Goal: Task Accomplishment & Management: Complete application form

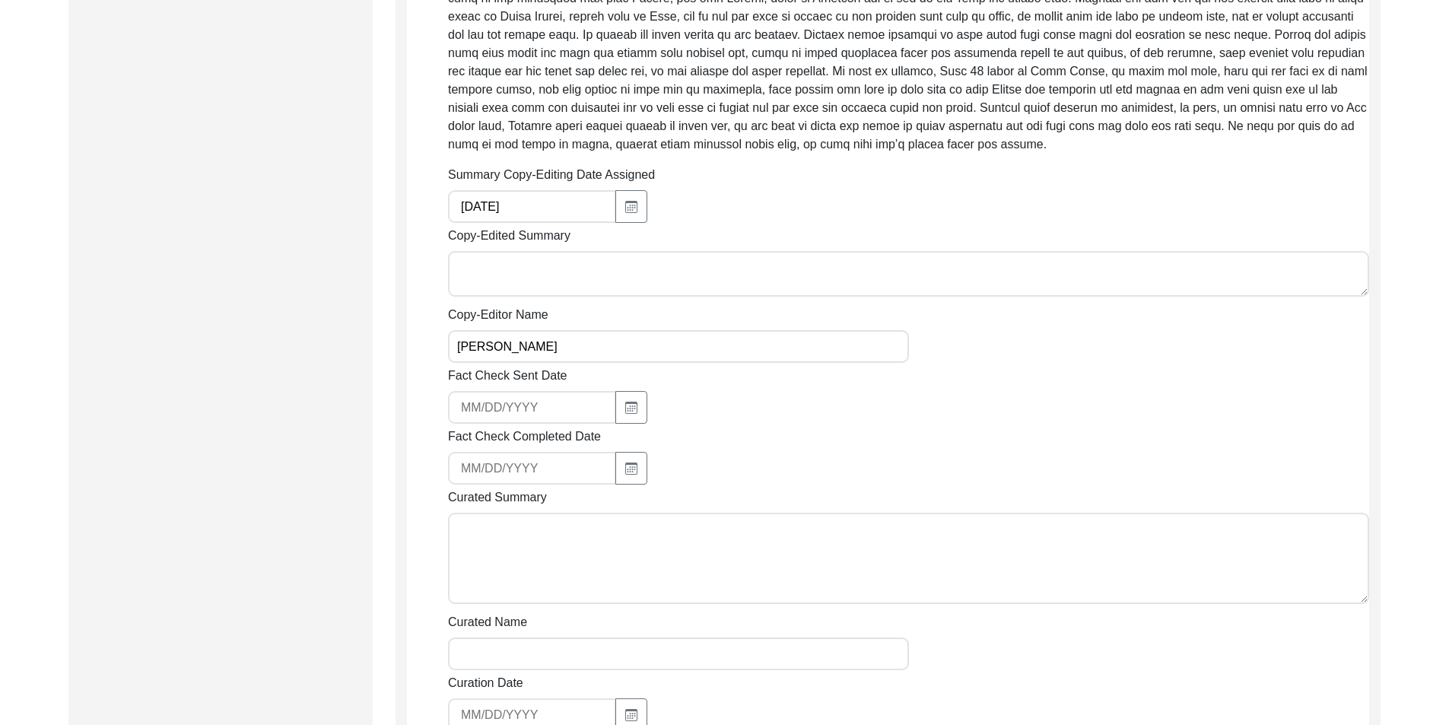
scroll to position [913, 0]
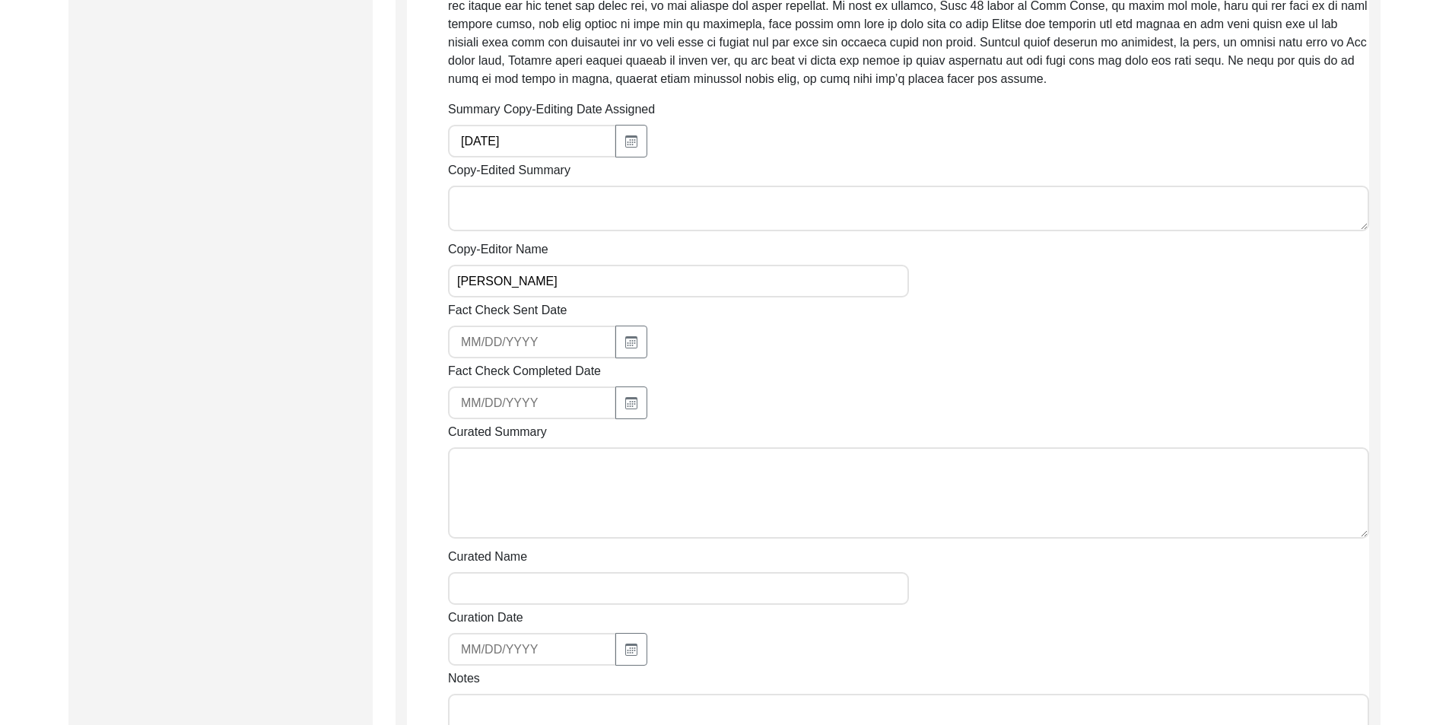
click at [557, 214] on textarea "Copy-Edited Summary" at bounding box center [908, 209] width 921 height 46
paste textarea "[PERSON_NAME] [DATE] [PERSON_NAME], son of [PERSON_NAME], was born in [GEOGRAPH…"
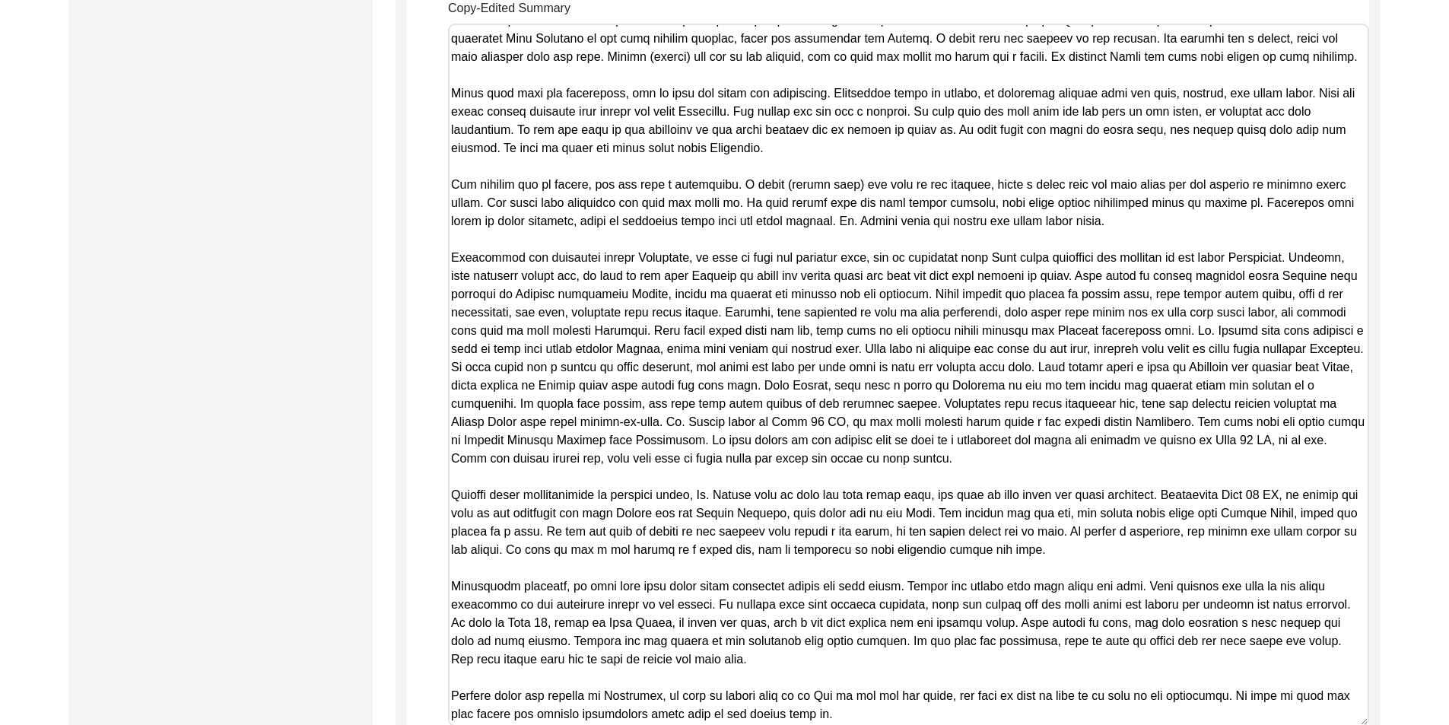
click at [557, 214] on textarea "Copy-Edited Summary" at bounding box center [908, 375] width 921 height 703
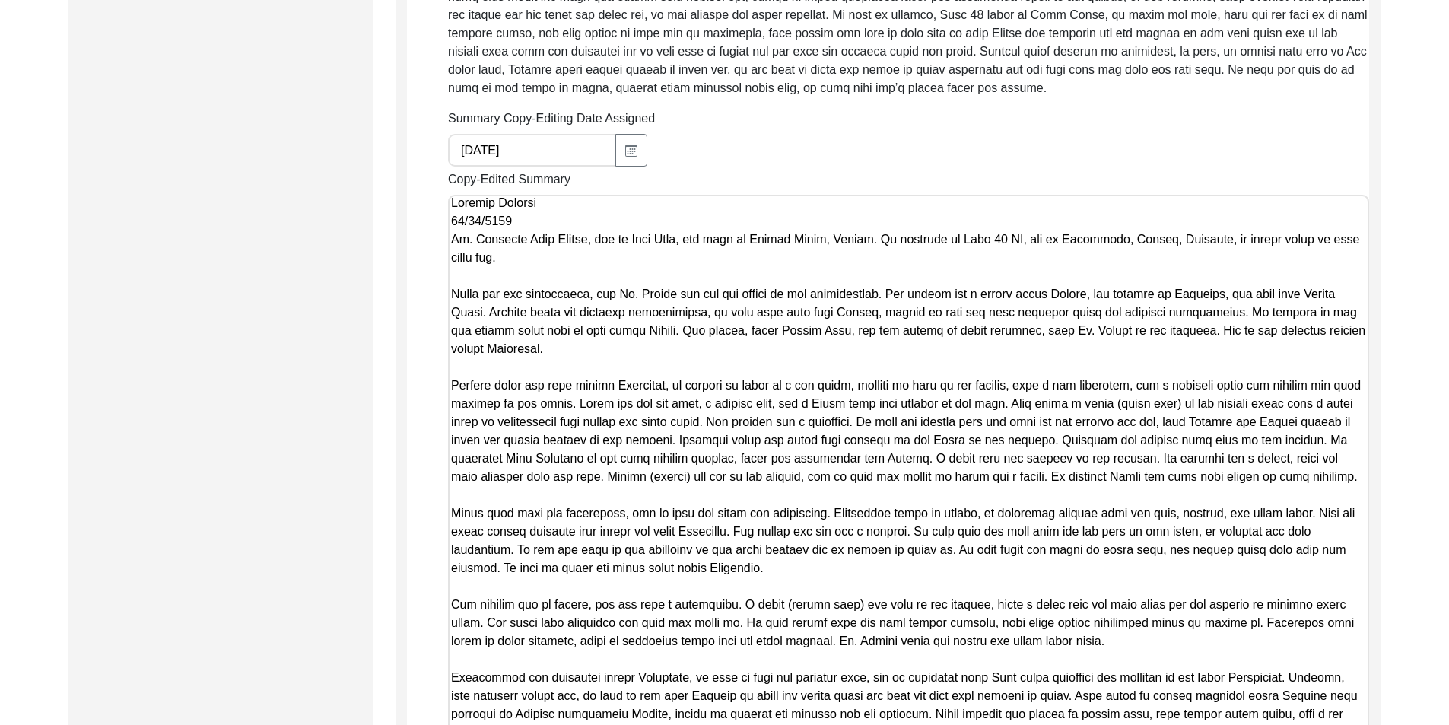
scroll to position [770, 0]
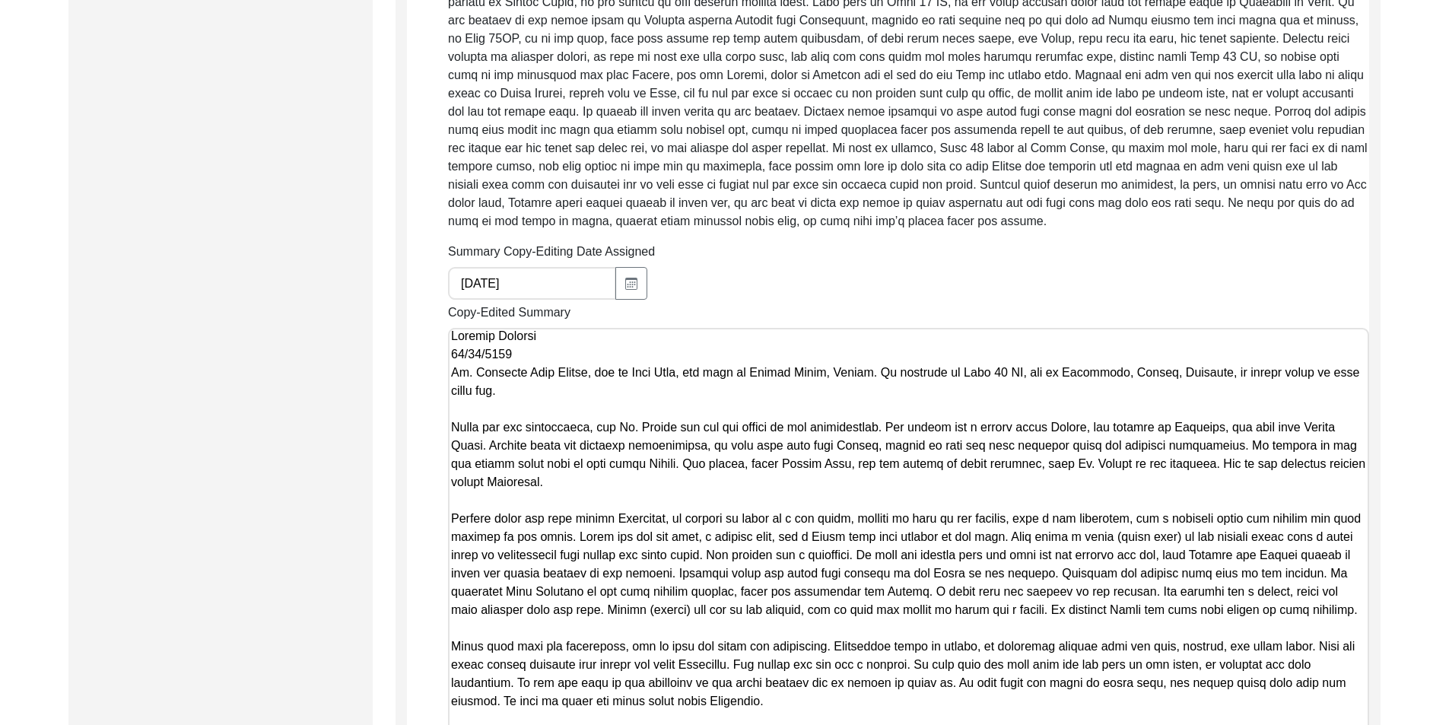
click at [538, 363] on textarea "Copy-Edited Summary" at bounding box center [908, 679] width 921 height 703
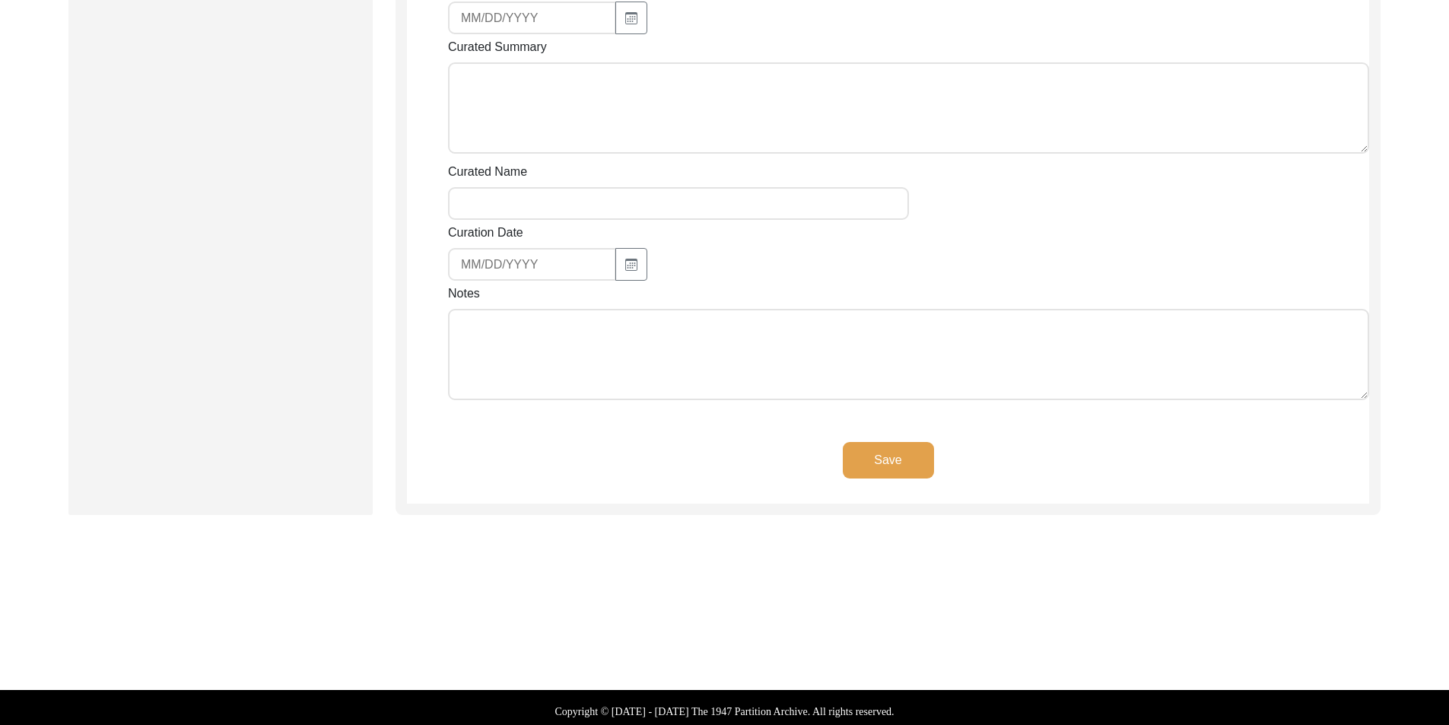
scroll to position [1981, 0]
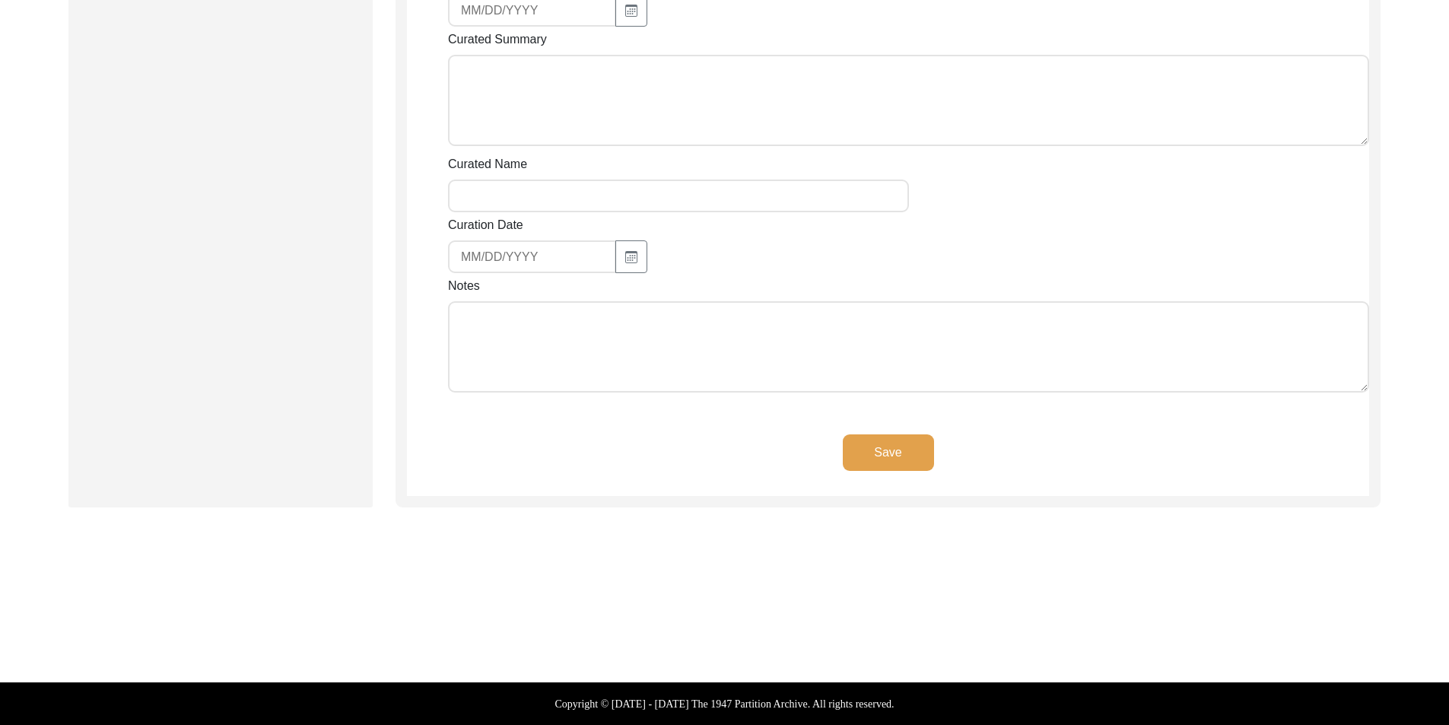
type textarea "[PERSON_NAME] [DATE] [PERSON_NAME], son of [PERSON_NAME], was born in [GEOGRAPH…"
click at [526, 351] on textarea "Notes" at bounding box center [908, 346] width 921 height 91
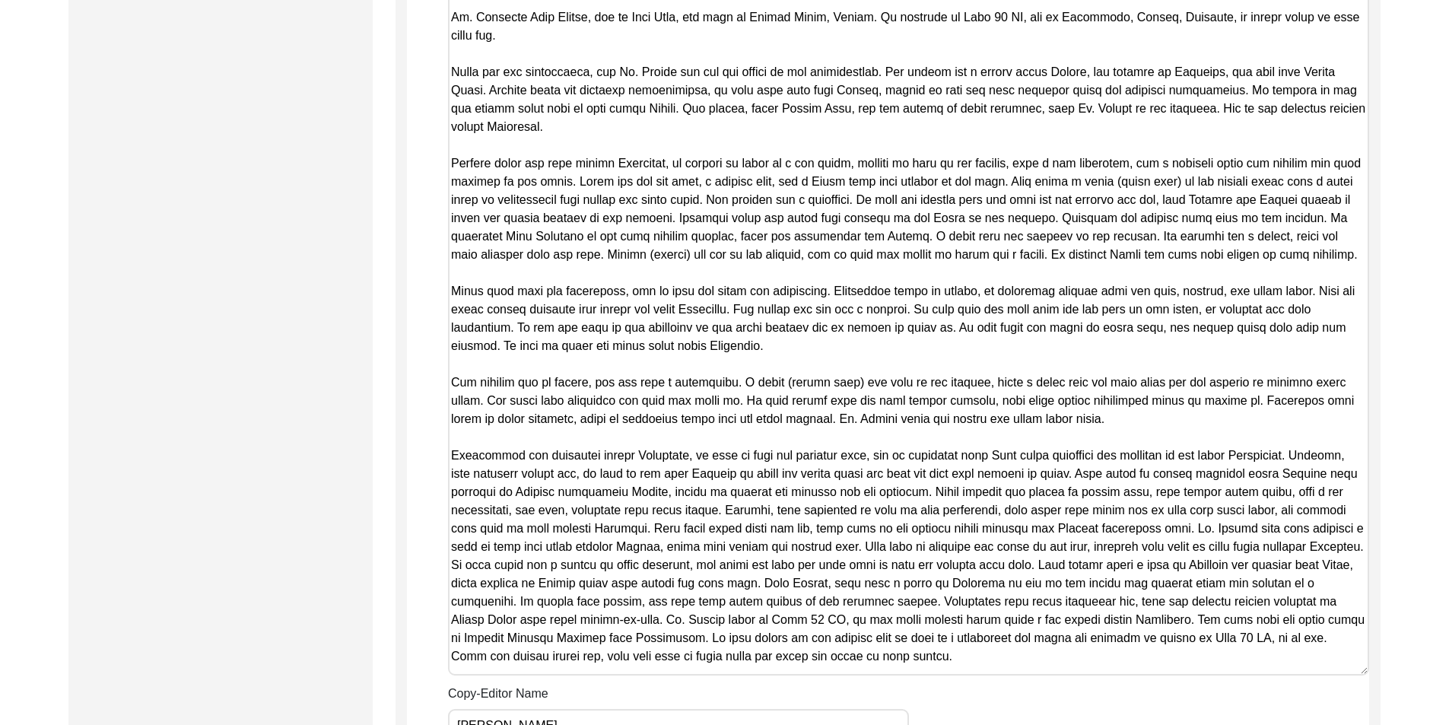
scroll to position [1220, 0]
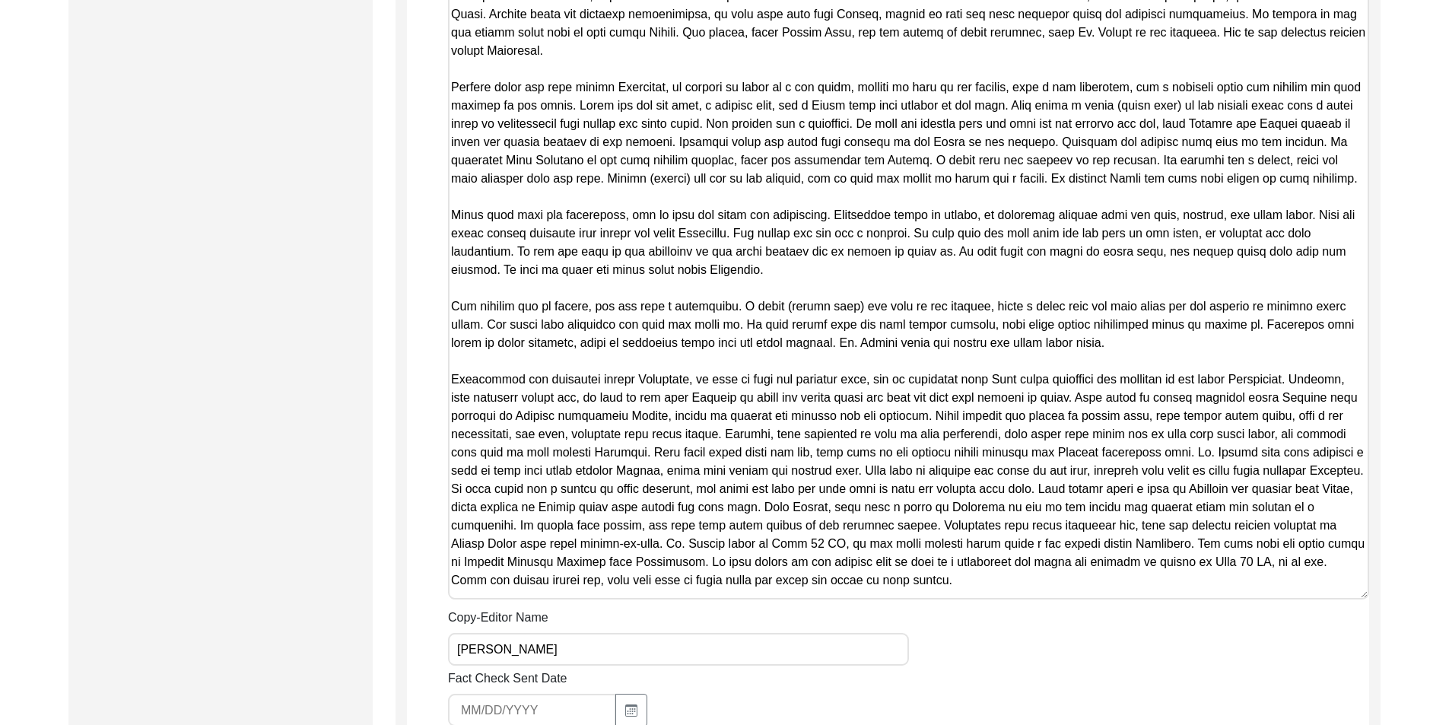
type textarea "[DATE] [PERSON_NAME]: Copy-edited. Rearranged paragraphs and sentences for bett…"
click at [505, 301] on textarea "Copy-Edited Summary" at bounding box center [908, 238] width 921 height 721
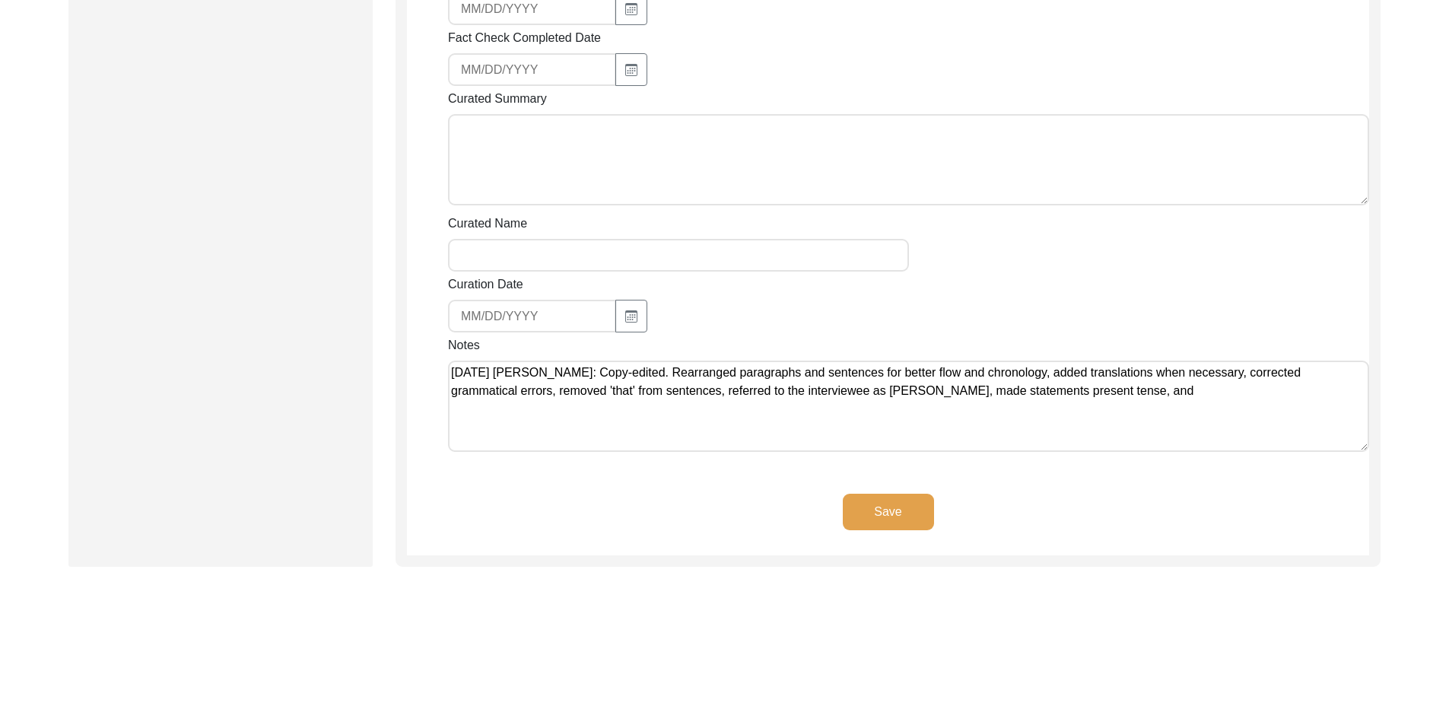
scroll to position [1905, 0]
type textarea "[PERSON_NAME] [DATE] [PERSON_NAME], son of [PERSON_NAME], was born in [GEOGRAPH…"
drag, startPoint x: 610, startPoint y: 387, endPoint x: 638, endPoint y: 390, distance: 28.3
click at [638, 390] on textarea "[DATE] [PERSON_NAME]: Copy-edited. Rearranged paragraphs and sentences for bett…" at bounding box center [908, 404] width 921 height 91
click at [599, 411] on textarea "[DATE] [PERSON_NAME]: Copy-edited. Rearranged paragraphs and sentences for bett…" at bounding box center [908, 404] width 921 height 91
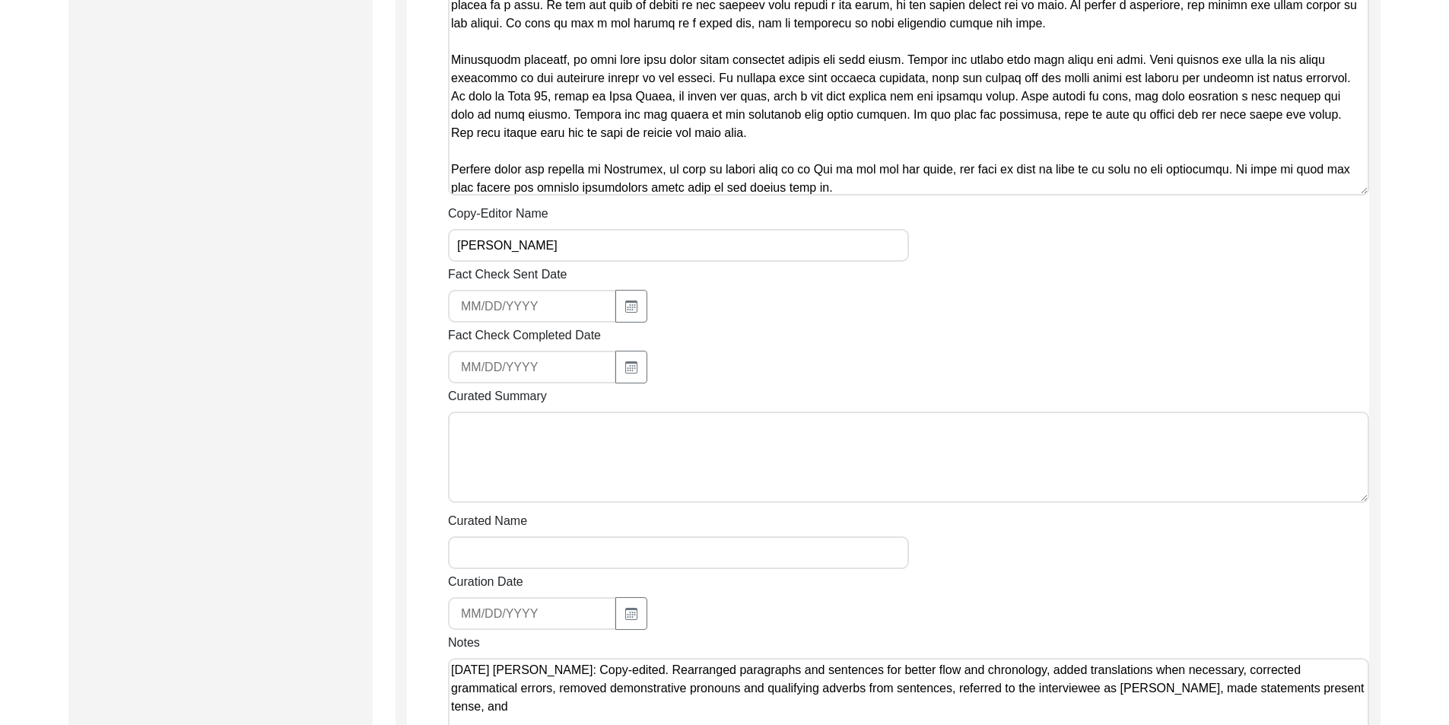
scroll to position [1524, 0]
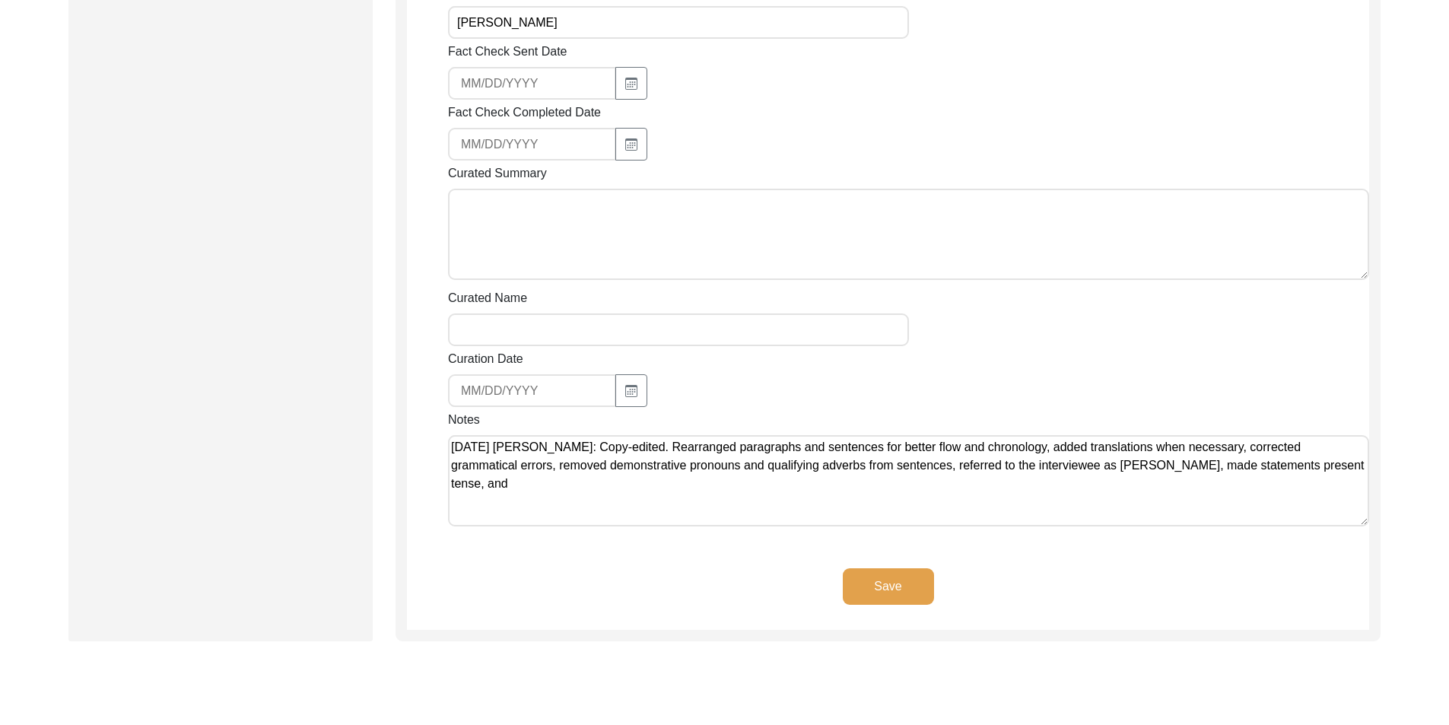
click at [710, 460] on textarea "[DATE] [PERSON_NAME]: Copy-edited. Rearranged paragraphs and sentences for bett…" at bounding box center [908, 480] width 921 height 91
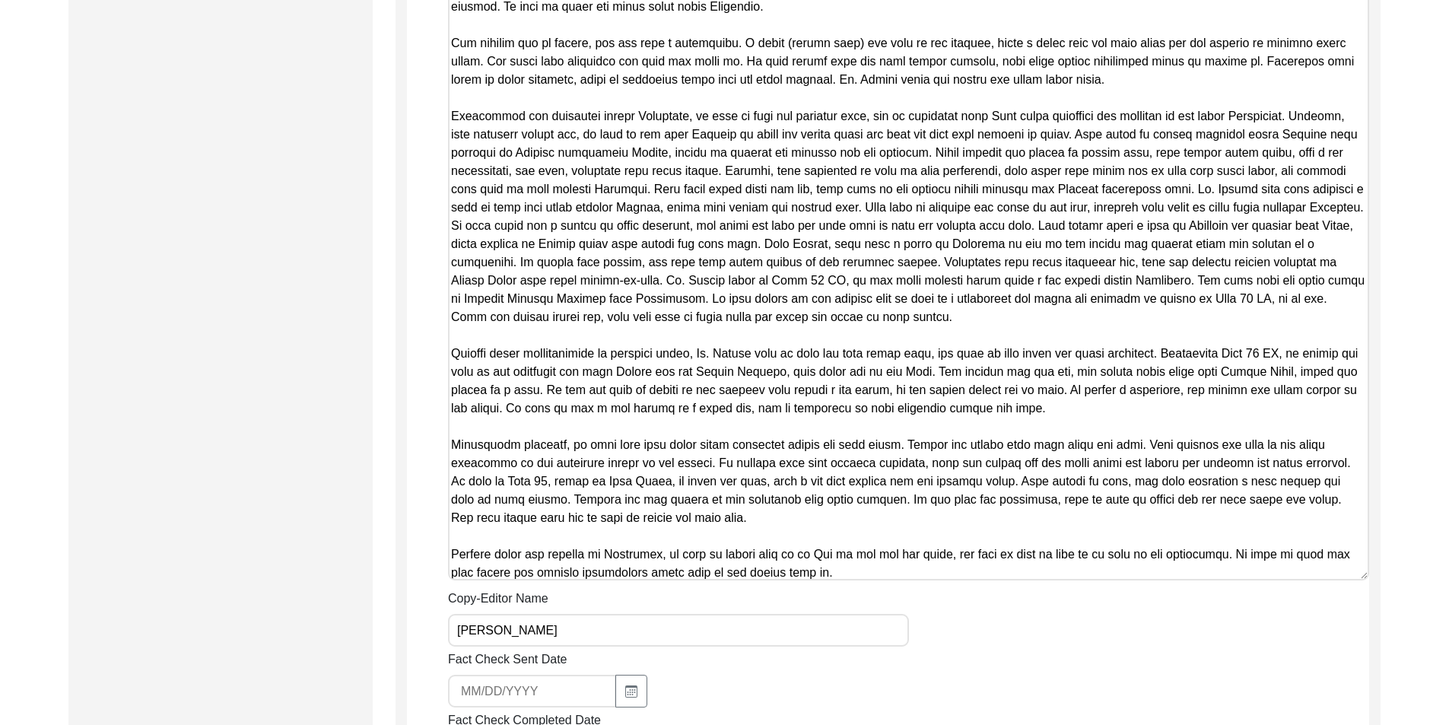
scroll to position [1220, 0]
click at [673, 412] on textarea "Copy-Edited Summary" at bounding box center [908, 229] width 921 height 703
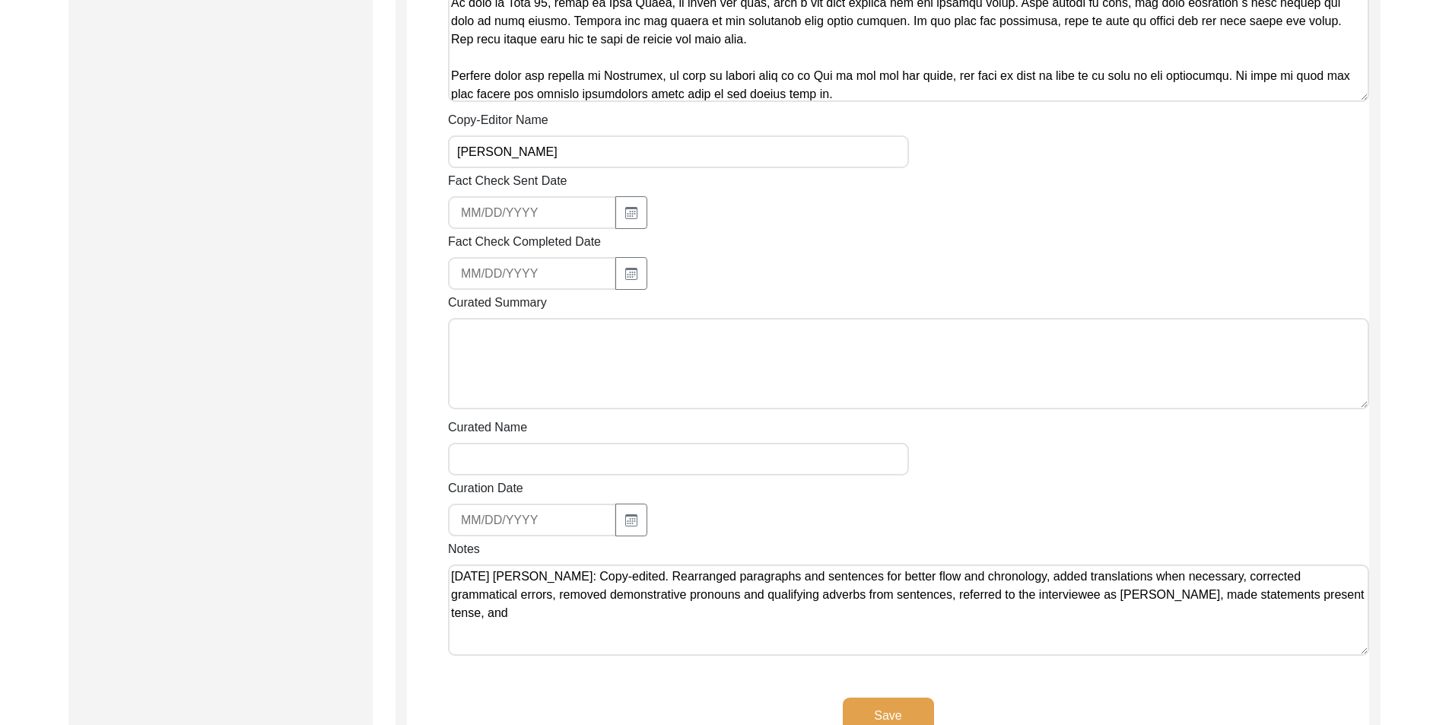
scroll to position [1716, 0]
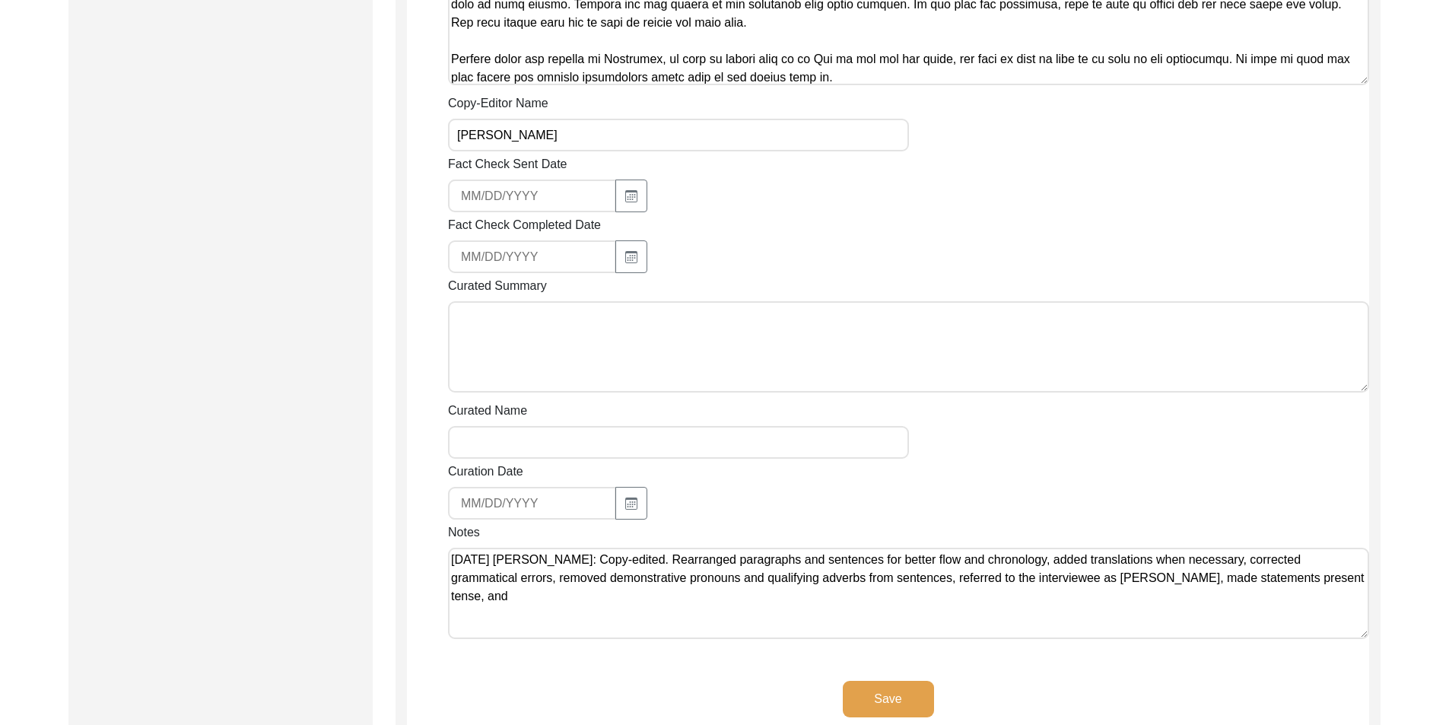
drag, startPoint x: 502, startPoint y: 567, endPoint x: 506, endPoint y: 575, distance: 9.2
click at [502, 567] on textarea "[DATE] [PERSON_NAME]: Copy-edited. Rearranged paragraphs and sentences for bett…" at bounding box center [908, 593] width 921 height 91
click at [522, 598] on textarea "[DATE] [PERSON_NAME]: Copy-edited. Rearranged paragraphs and sentences for bett…" at bounding box center [908, 593] width 921 height 91
type textarea "[DATE] [PERSON_NAME]: Copy-edited. Rearranged paragraphs and sentences for bett…"
click at [889, 706] on button "Save" at bounding box center [888, 699] width 91 height 37
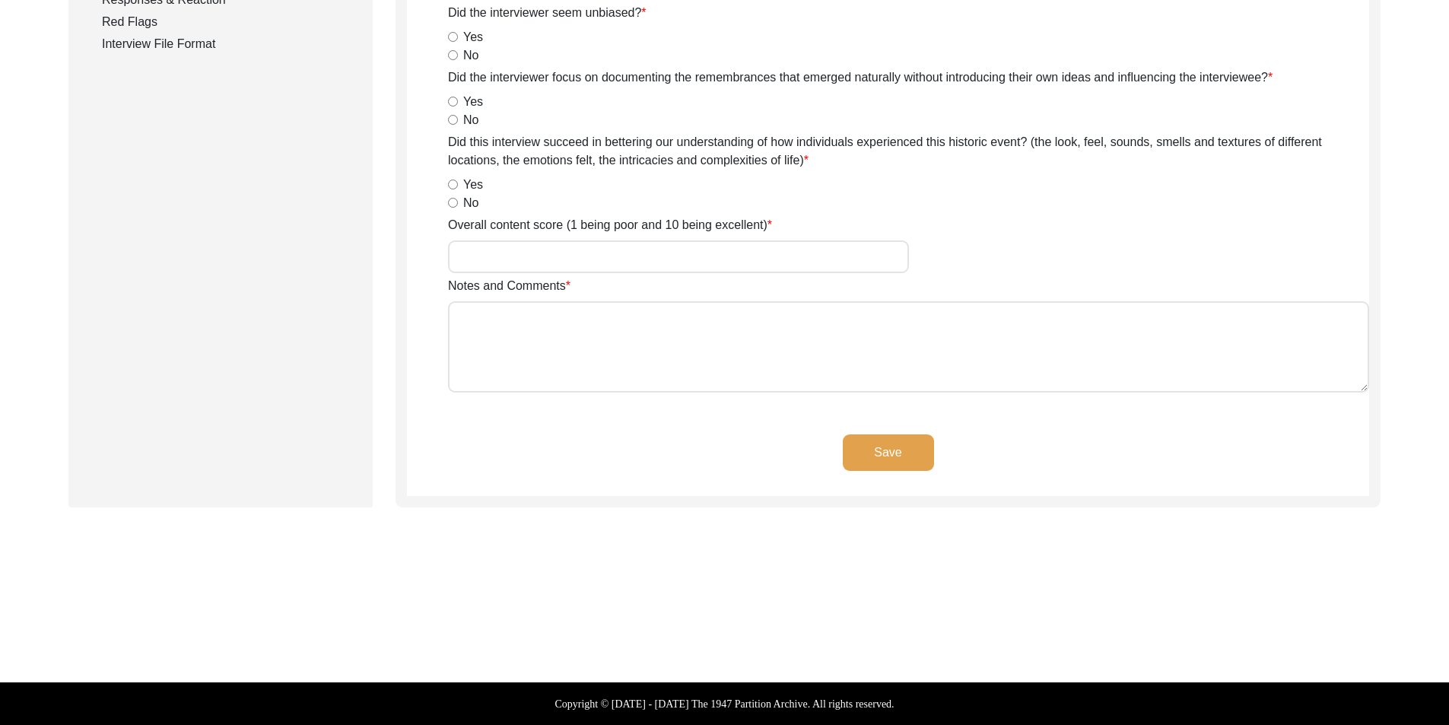
scroll to position [27, 0]
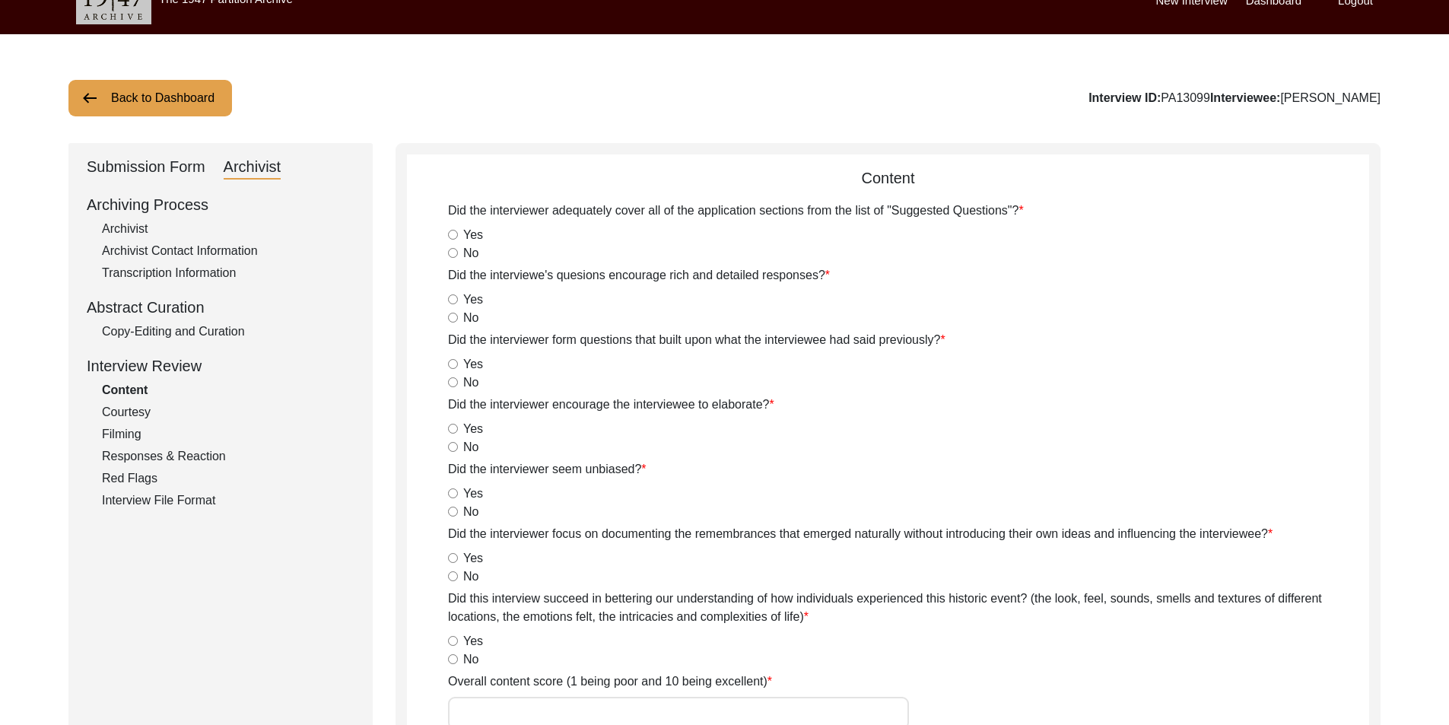
click at [159, 98] on button "Back to Dashboard" at bounding box center [150, 98] width 164 height 37
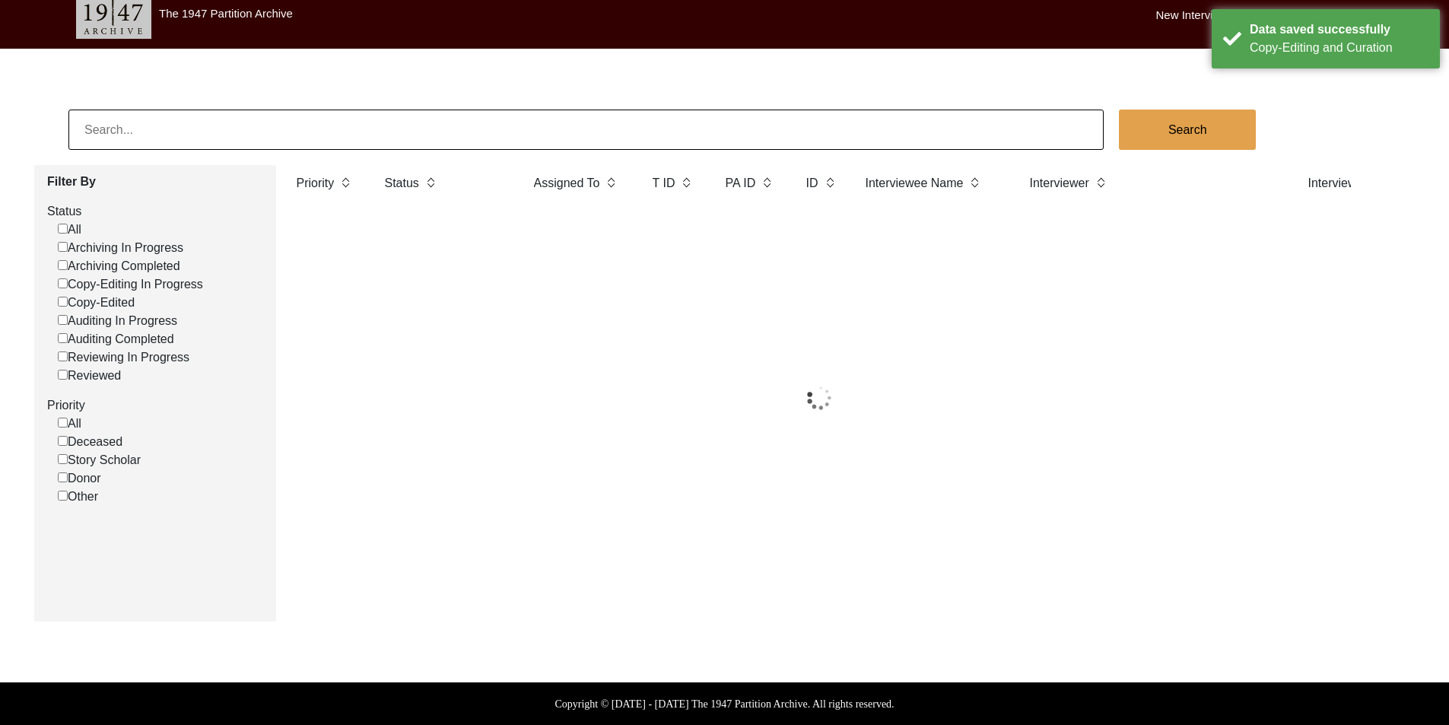
scroll to position [27, 0]
